Goal: Information Seeking & Learning: Get advice/opinions

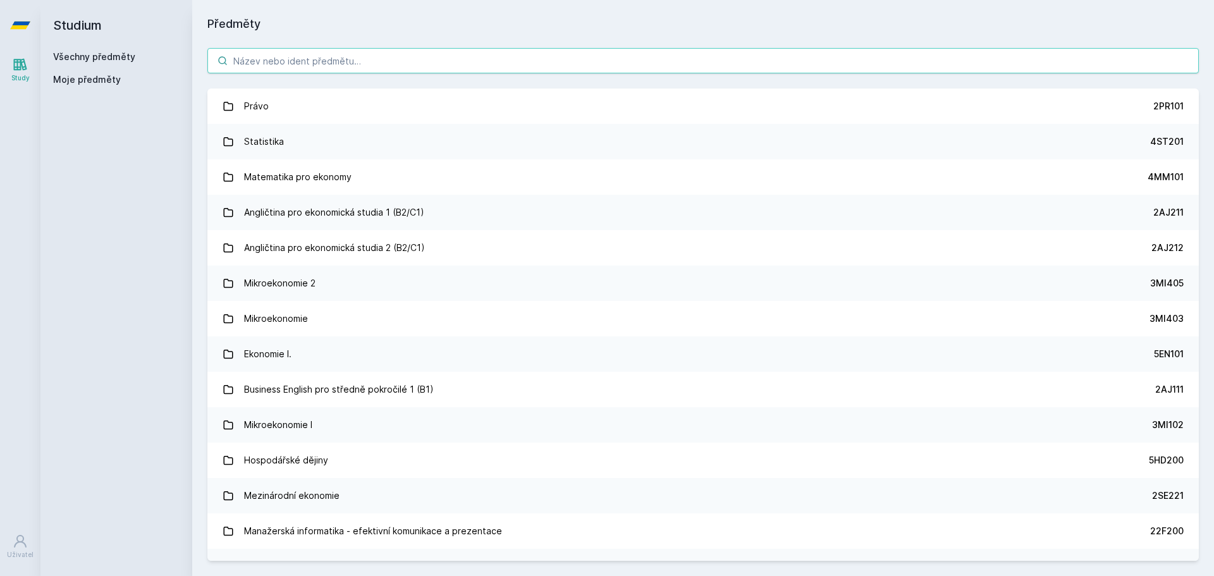
click at [296, 56] on input "search" at bounding box center [703, 60] width 992 height 25
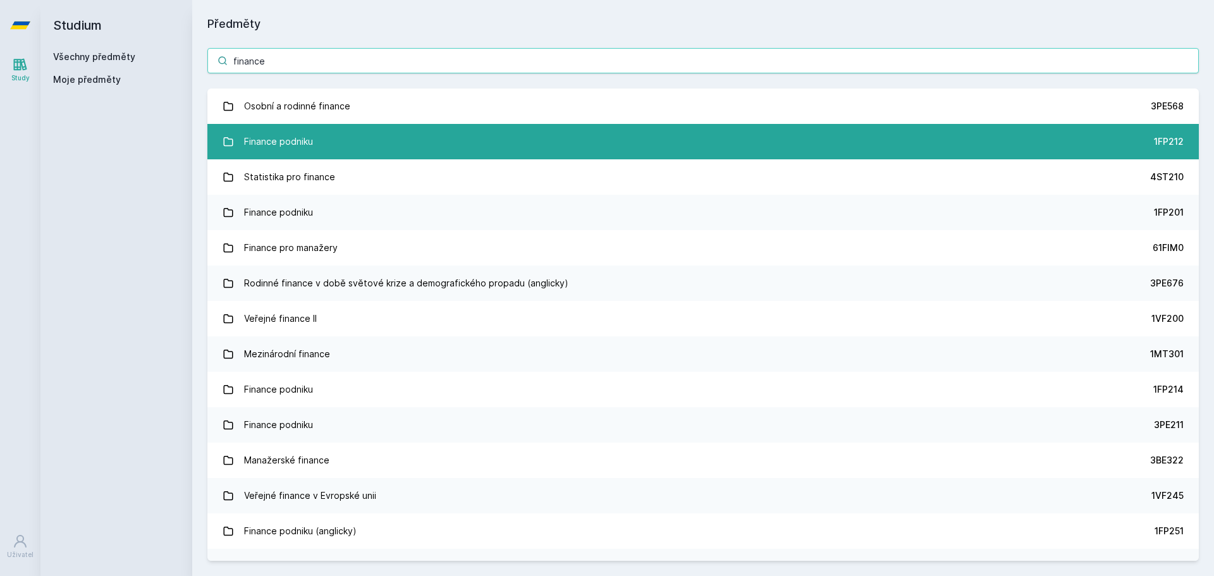
type input "finance"
click at [325, 147] on link "Finance podniku 1FP212" at bounding box center [703, 141] width 992 height 35
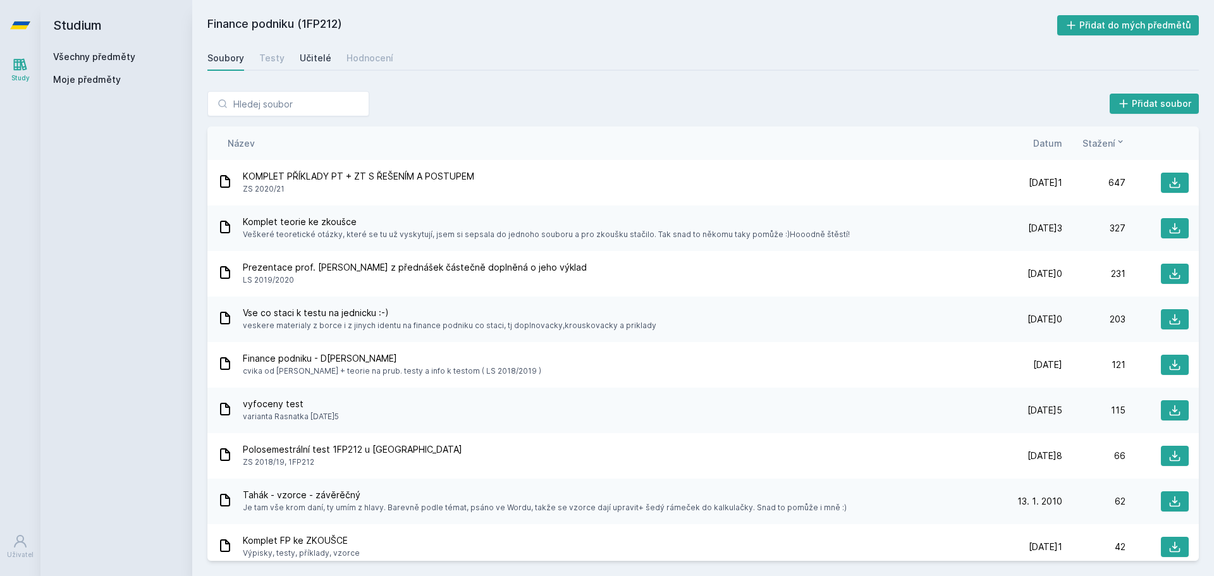
click at [317, 54] on div "Učitelé" at bounding box center [316, 58] width 32 height 13
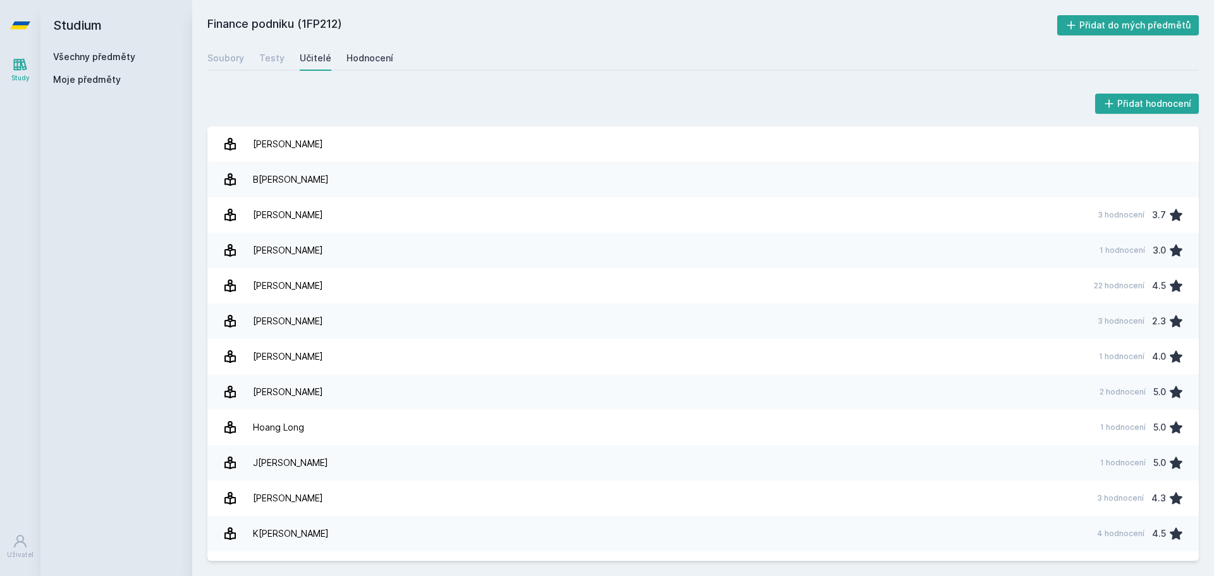
click at [365, 52] on div "Hodnocení" at bounding box center [370, 58] width 47 height 13
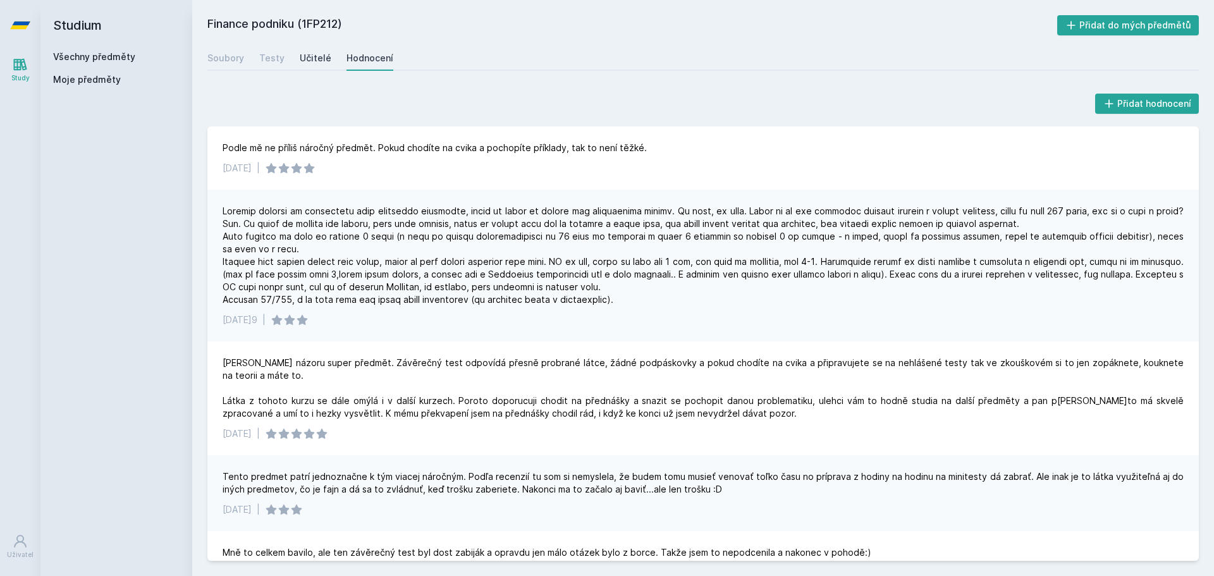
click at [302, 55] on div "Učitelé" at bounding box center [316, 58] width 32 height 13
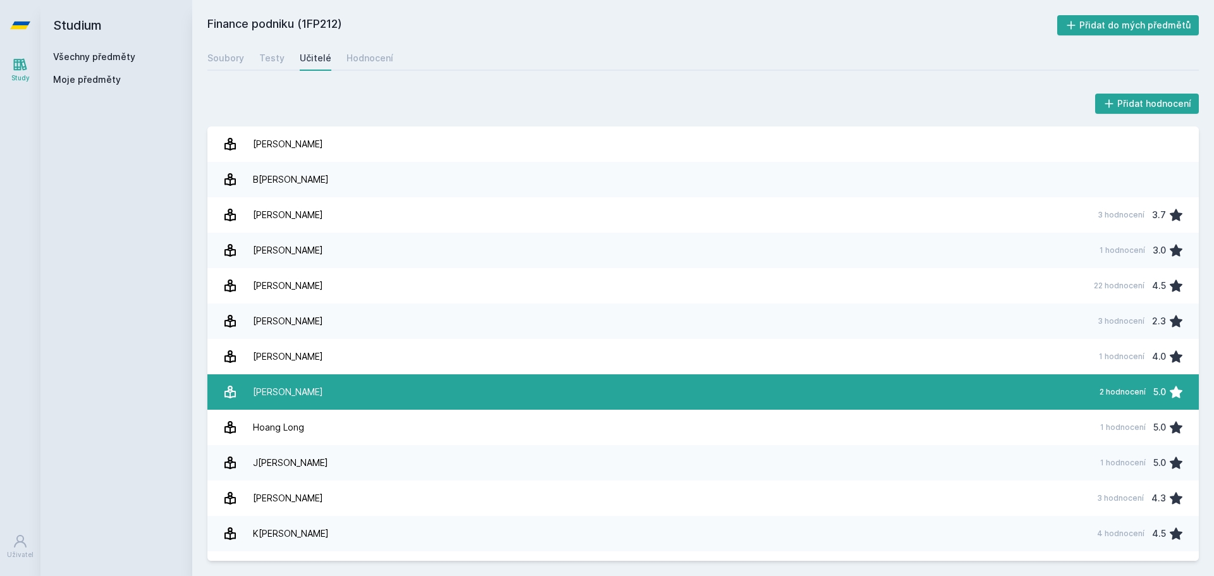
click at [387, 383] on link "[PERSON_NAME] 2 hodnocení 5.0" at bounding box center [703, 391] width 992 height 35
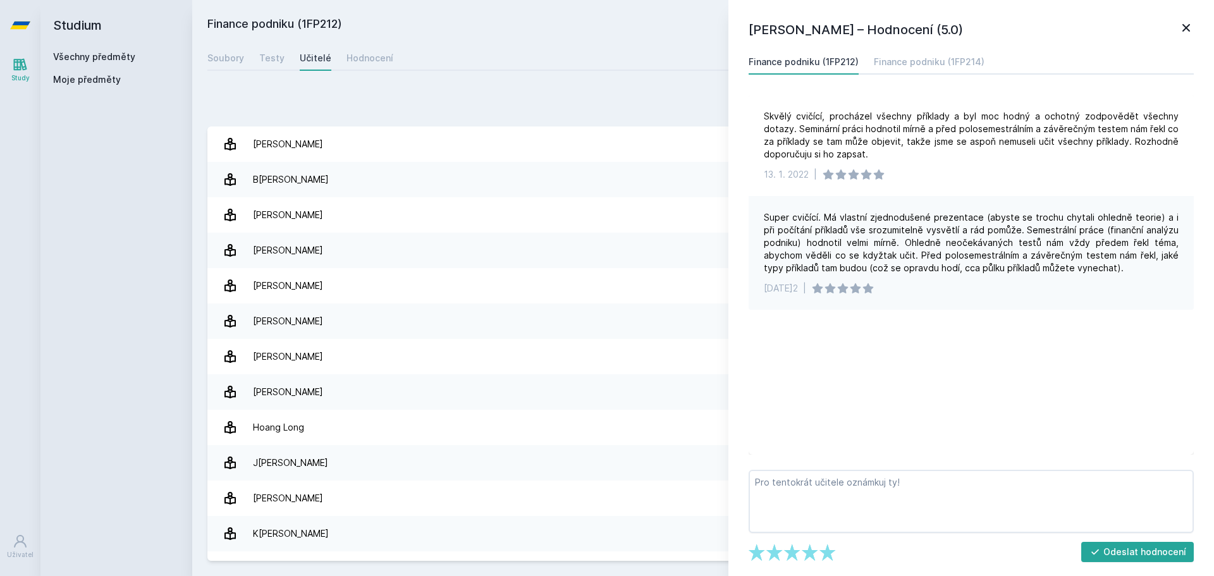
click at [1179, 24] on icon at bounding box center [1186, 27] width 15 height 15
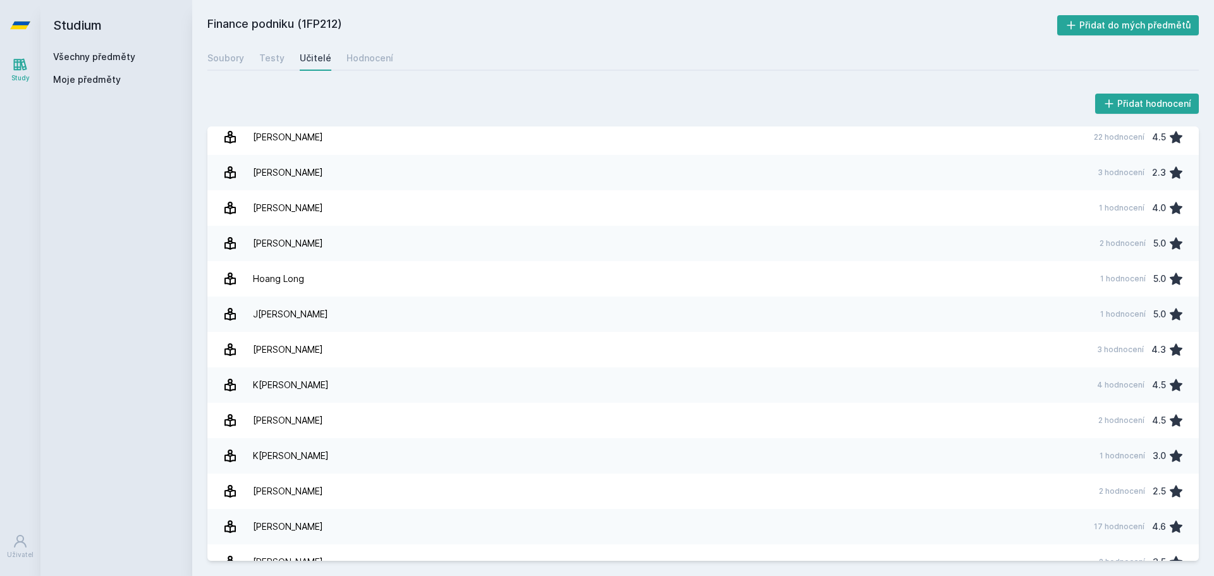
scroll to position [150, 0]
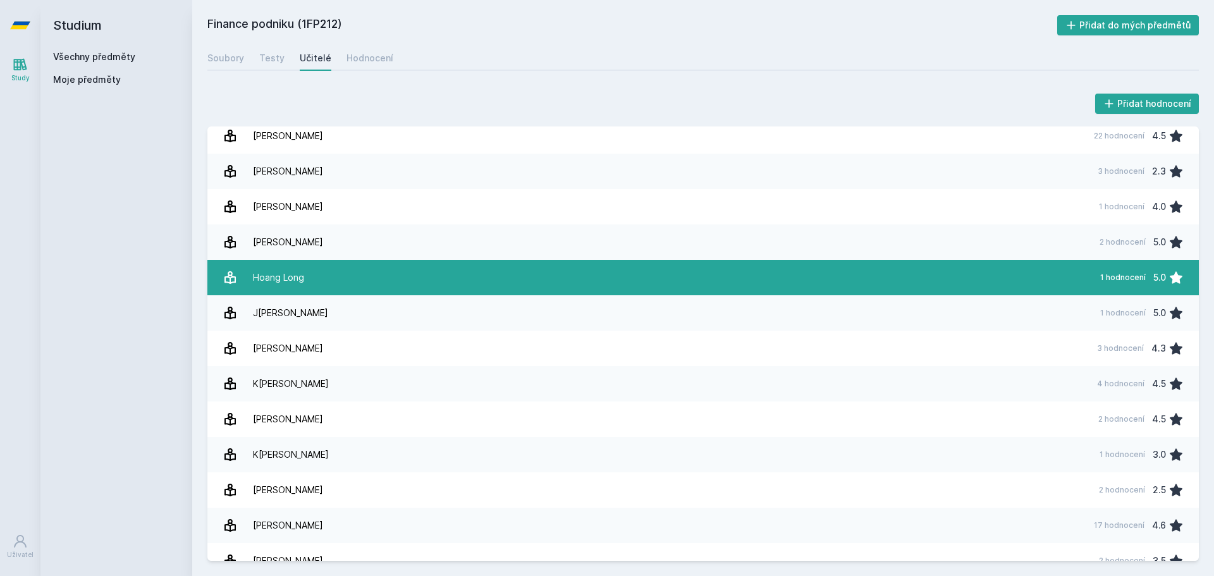
click at [546, 280] on link "Hoang Long 1 hodnocení 5.0" at bounding box center [703, 277] width 992 height 35
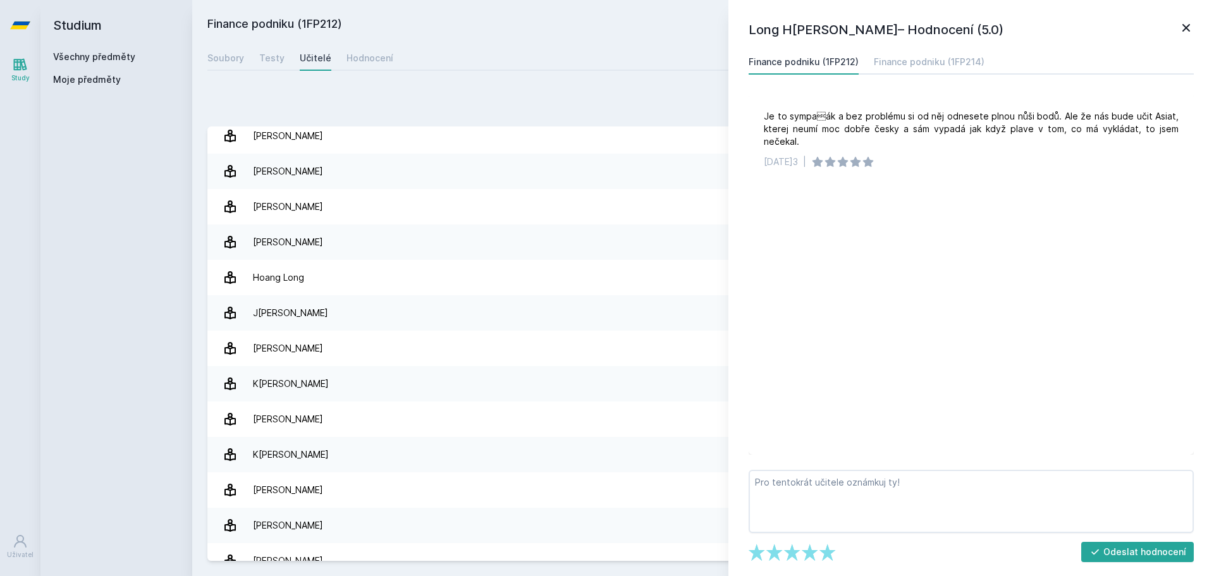
click at [1190, 35] on link at bounding box center [1186, 29] width 15 height 19
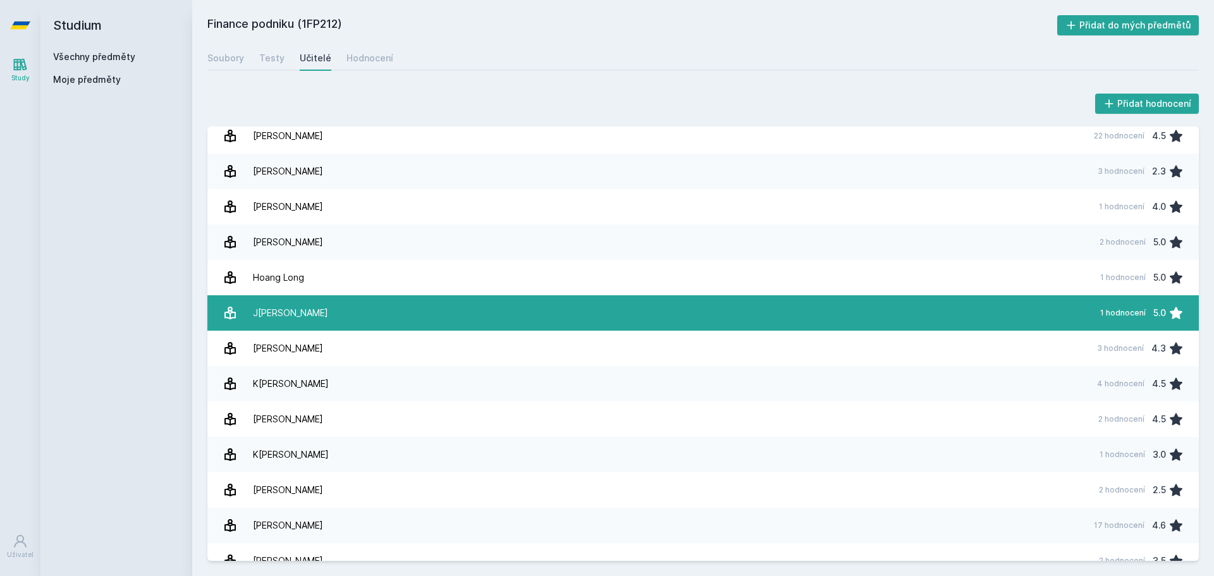
click at [1008, 309] on link "J[PERSON_NAME] 1 hodnocení 5.0" at bounding box center [703, 312] width 992 height 35
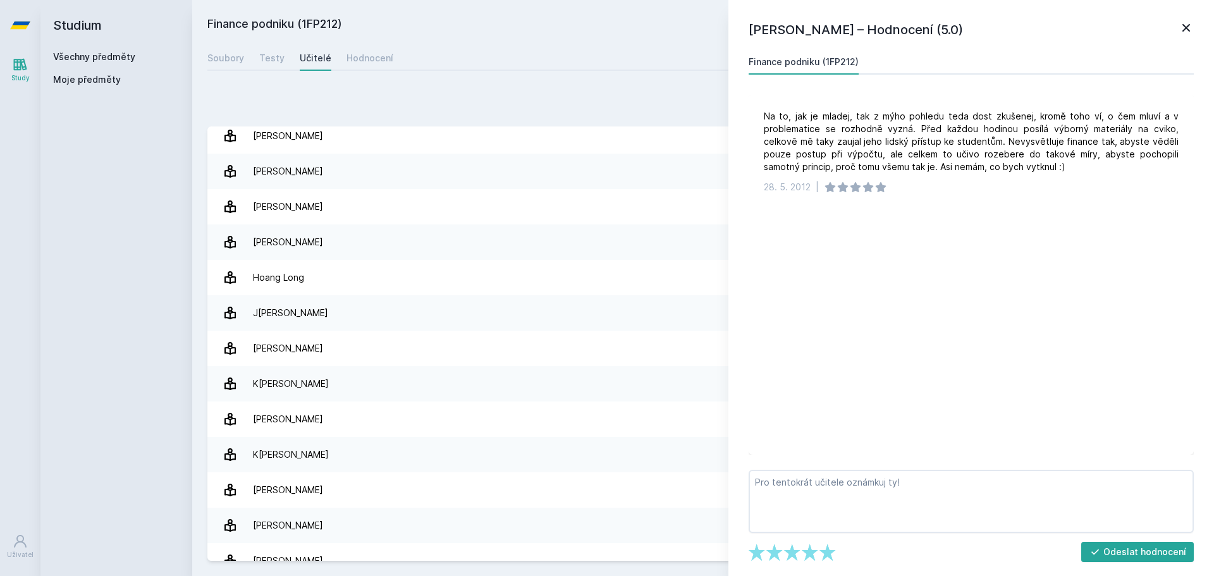
click at [1184, 32] on icon at bounding box center [1186, 27] width 15 height 15
